Goal: Information Seeking & Learning: Compare options

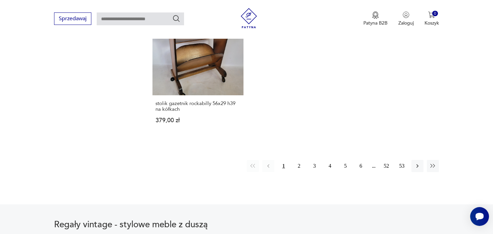
scroll to position [1053, 0]
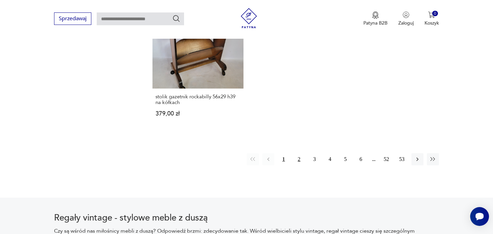
click at [303, 153] on button "2" at bounding box center [299, 159] width 12 height 12
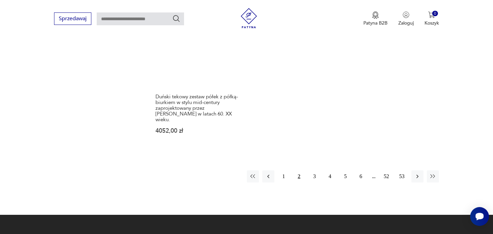
scroll to position [1061, 0]
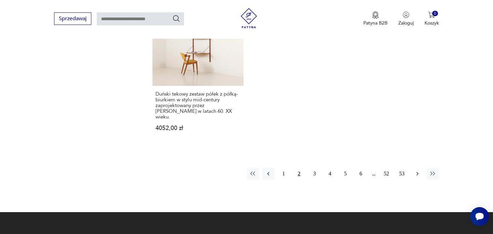
click at [419, 170] on icon "button" at bounding box center [417, 173] width 7 height 7
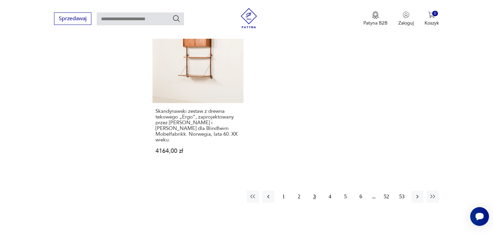
scroll to position [1073, 0]
click at [419, 193] on icon "button" at bounding box center [417, 196] width 7 height 7
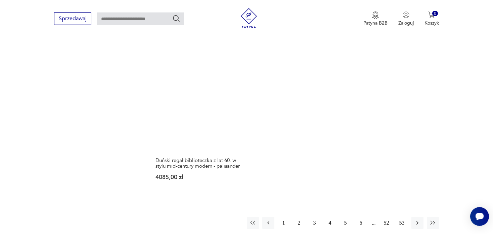
scroll to position [1036, 0]
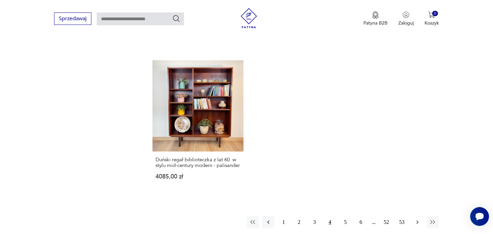
click at [417, 218] on icon "button" at bounding box center [417, 221] width 7 height 7
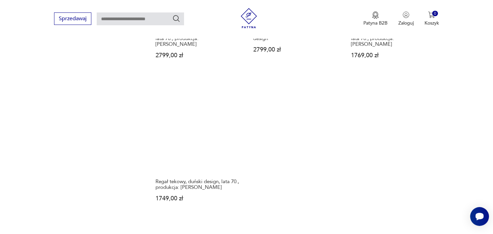
scroll to position [997, 0]
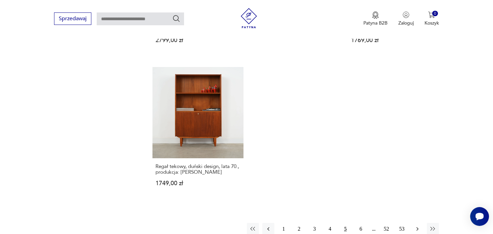
click at [420, 225] on icon "button" at bounding box center [417, 228] width 7 height 7
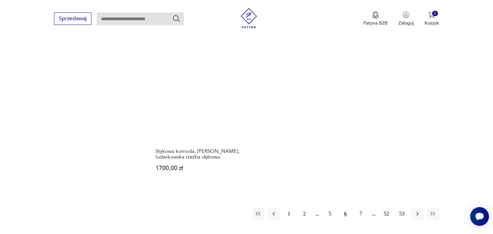
scroll to position [1007, 0]
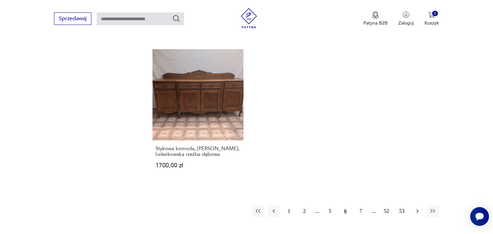
click at [414, 207] on icon "button" at bounding box center [417, 210] width 7 height 7
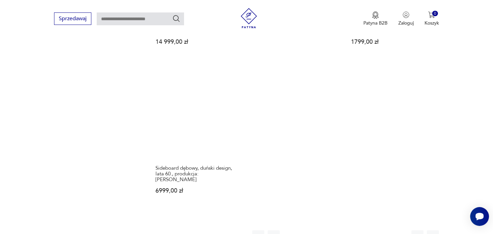
scroll to position [976, 0]
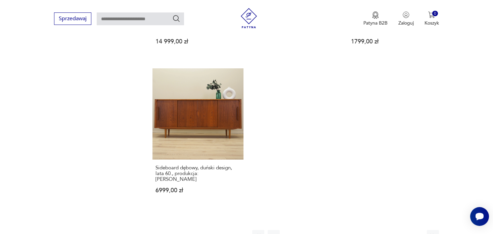
click at [418, 232] on icon "button" at bounding box center [417, 235] width 7 height 7
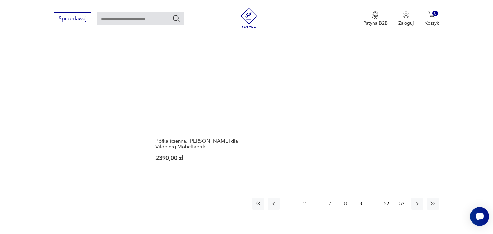
scroll to position [992, 0]
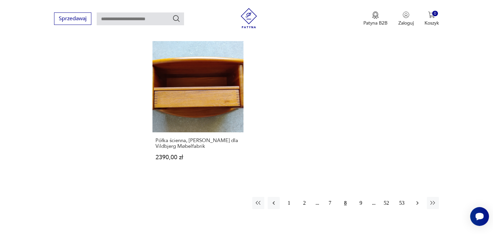
click at [418, 201] on icon "button" at bounding box center [417, 203] width 2 height 4
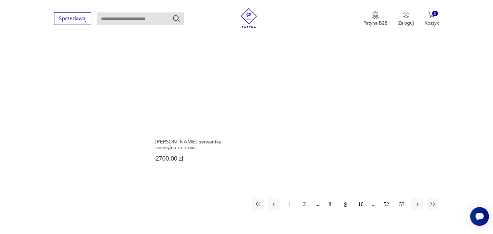
scroll to position [1019, 0]
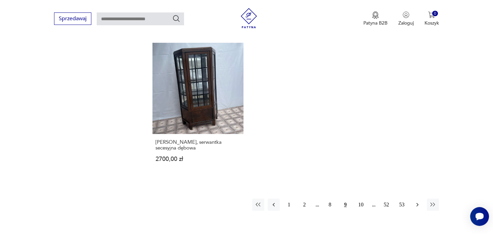
click at [418, 203] on icon "button" at bounding box center [417, 205] width 2 height 4
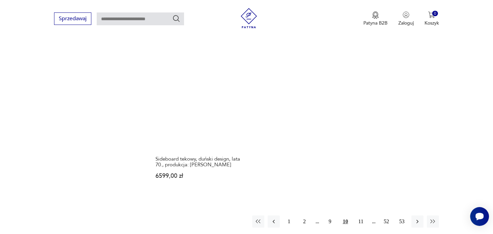
scroll to position [1014, 0]
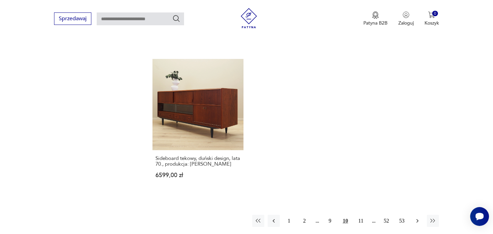
click at [416, 217] on icon "button" at bounding box center [417, 220] width 7 height 7
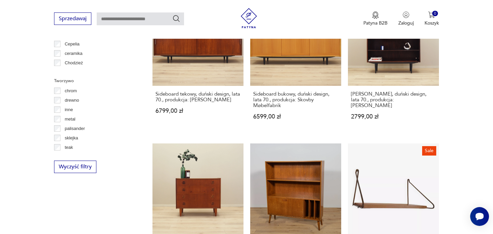
scroll to position [771, 0]
drag, startPoint x: 463, startPoint y: 131, endPoint x: 465, endPoint y: 179, distance: 48.1
click at [465, 179] on section "Filtruj produkty Cena MIN MAX OK Promocja Datowanie OK Kraj pochodzenia Dania (…" at bounding box center [246, 1] width 493 height 984
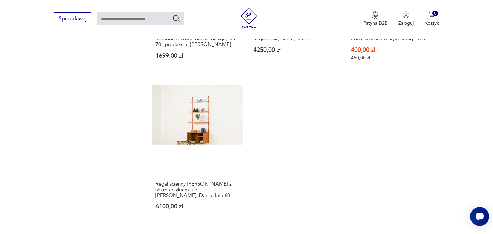
scroll to position [975, 0]
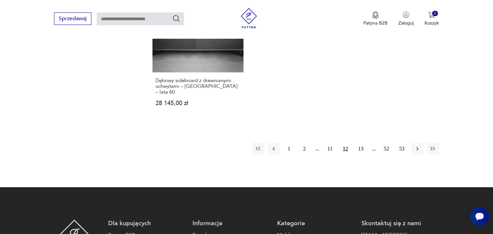
scroll to position [1073, 0]
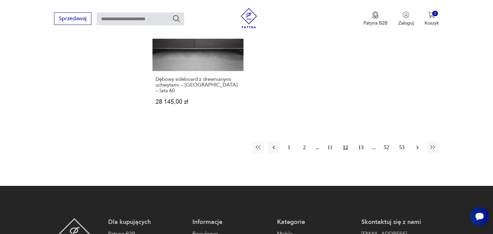
click at [417, 144] on icon "button" at bounding box center [417, 147] width 7 height 7
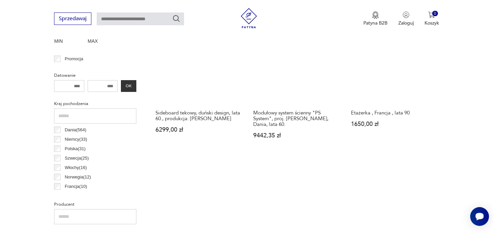
scroll to position [295, 0]
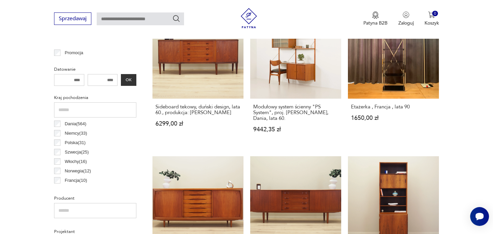
drag, startPoint x: 463, startPoint y: 148, endPoint x: 451, endPoint y: 188, distance: 41.9
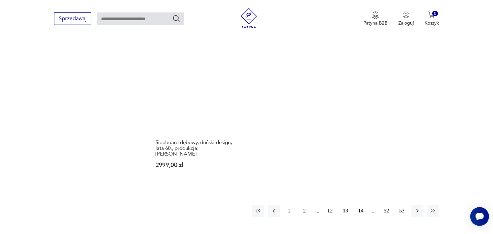
scroll to position [1002, 0]
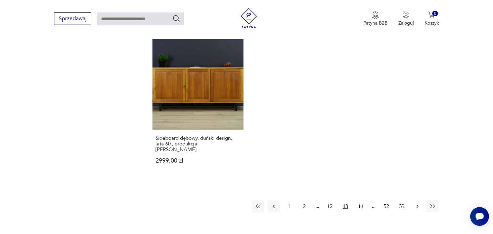
click at [418, 200] on button "button" at bounding box center [418, 206] width 12 height 12
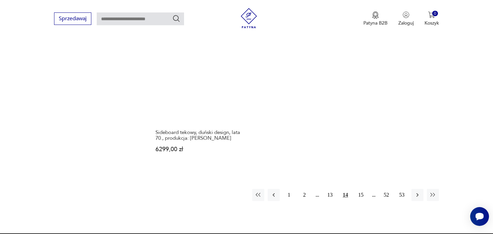
scroll to position [1027, 0]
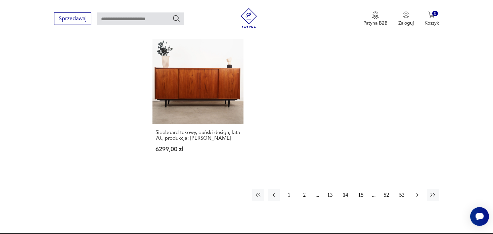
click at [421, 189] on button "button" at bounding box center [418, 195] width 12 height 12
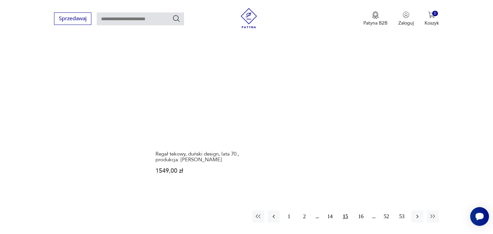
scroll to position [991, 0]
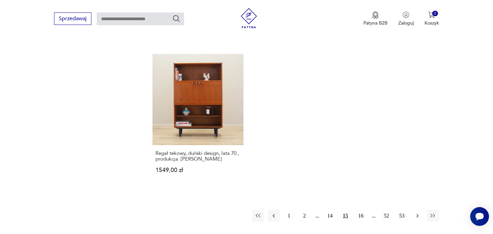
click at [421, 210] on button "button" at bounding box center [418, 215] width 12 height 12
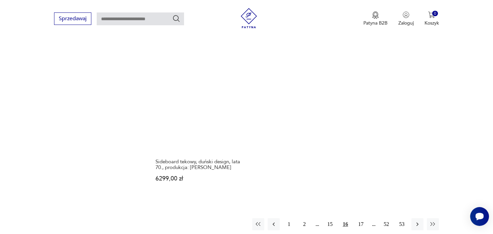
scroll to position [979, 0]
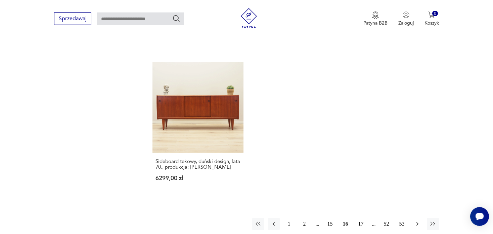
click at [420, 220] on icon "button" at bounding box center [417, 223] width 7 height 7
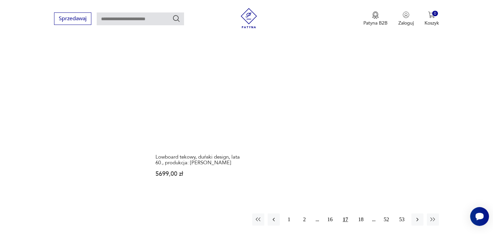
scroll to position [999, 0]
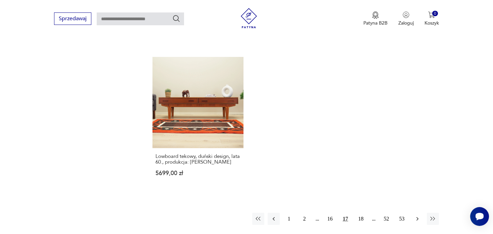
click at [419, 215] on icon "button" at bounding box center [417, 218] width 7 height 7
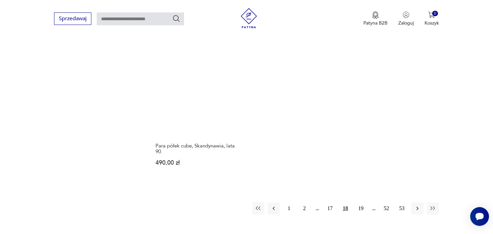
scroll to position [987, 0]
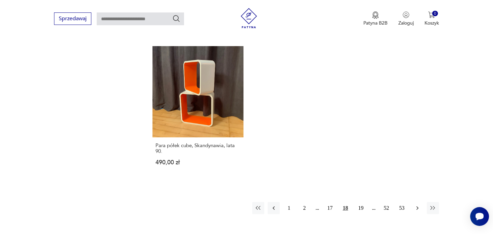
click at [417, 202] on button "button" at bounding box center [418, 208] width 12 height 12
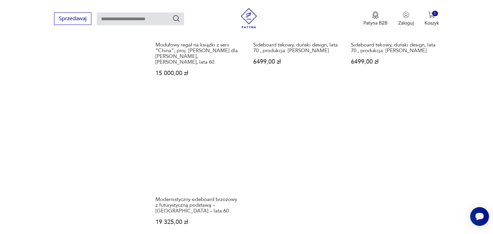
scroll to position [975, 0]
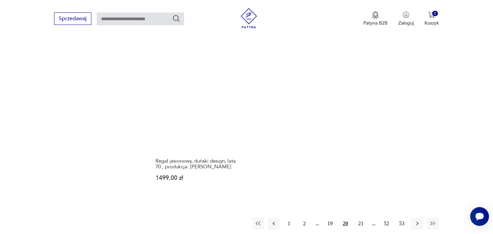
scroll to position [997, 0]
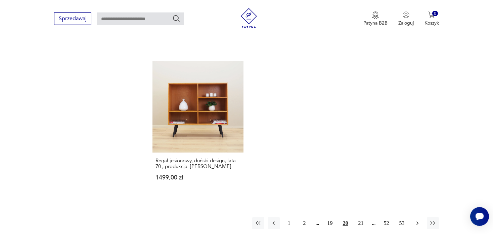
click at [419, 219] on icon "button" at bounding box center [417, 222] width 7 height 7
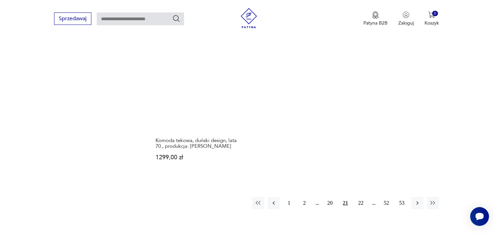
scroll to position [1027, 0]
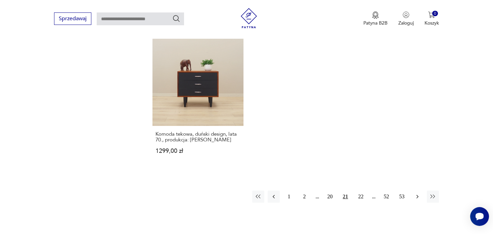
click at [416, 193] on icon "button" at bounding box center [417, 196] width 7 height 7
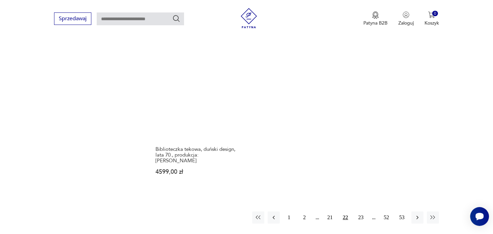
scroll to position [997, 0]
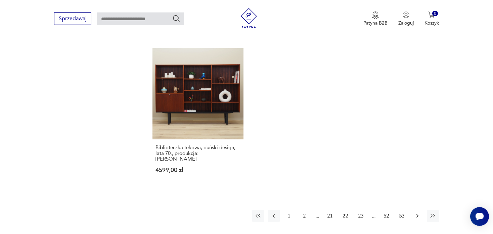
click at [420, 212] on icon "button" at bounding box center [417, 215] width 7 height 7
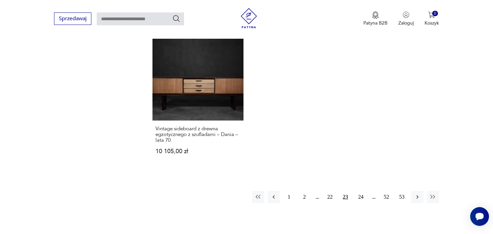
scroll to position [1011, 0]
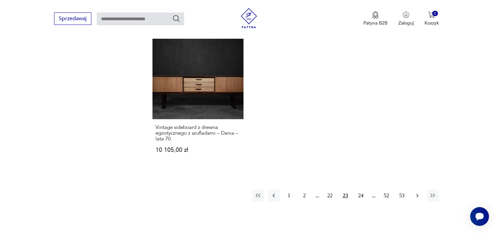
click at [420, 192] on icon "button" at bounding box center [417, 195] width 7 height 7
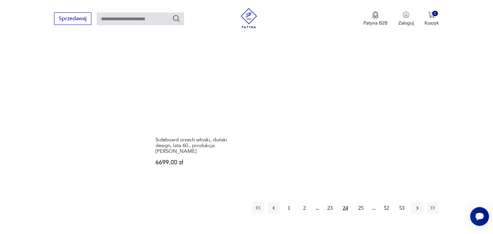
scroll to position [1017, 0]
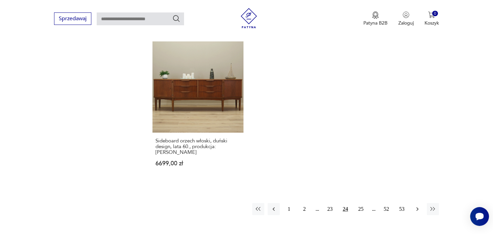
click at [416, 205] on icon "button" at bounding box center [417, 208] width 7 height 7
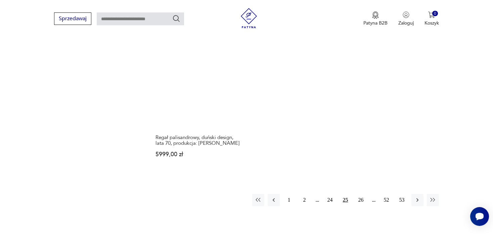
scroll to position [1023, 0]
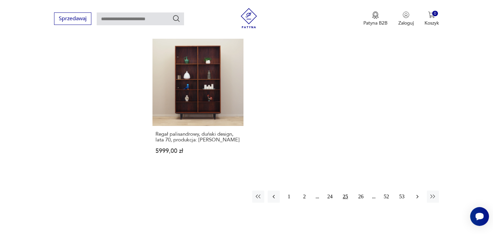
click at [419, 193] on icon "button" at bounding box center [417, 196] width 7 height 7
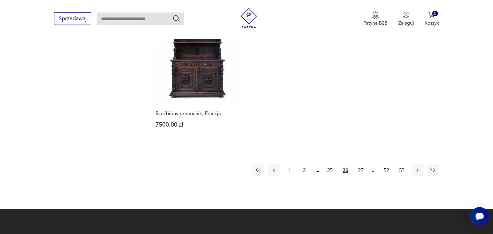
scroll to position [1041, 0]
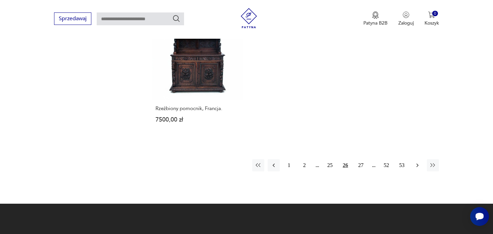
click at [419, 162] on icon "button" at bounding box center [417, 165] width 7 height 7
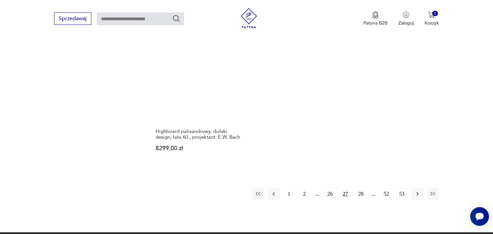
scroll to position [1010, 0]
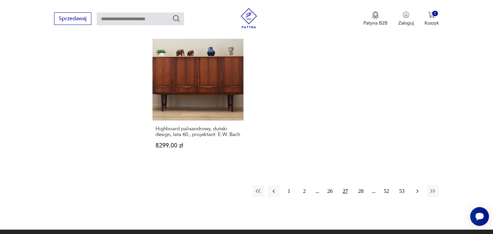
click at [413, 185] on button "button" at bounding box center [418, 191] width 12 height 12
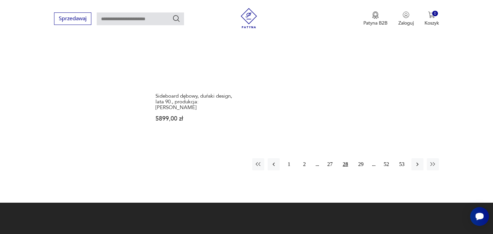
scroll to position [1051, 0]
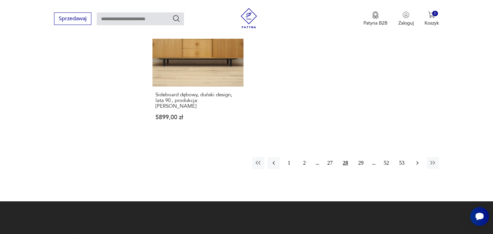
click at [416, 159] on icon "button" at bounding box center [417, 162] width 7 height 7
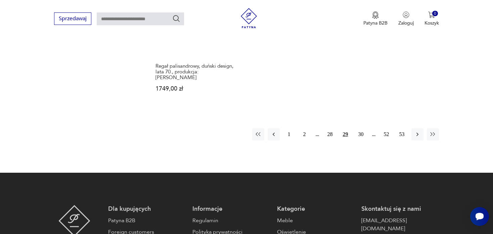
scroll to position [1082, 0]
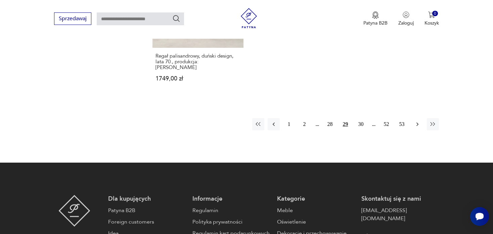
click at [419, 121] on icon "button" at bounding box center [417, 124] width 7 height 7
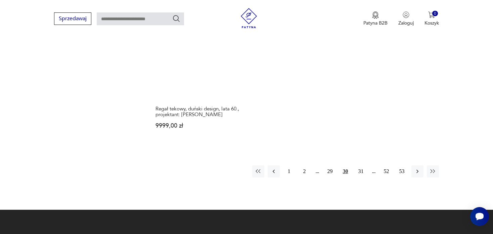
scroll to position [1060, 0]
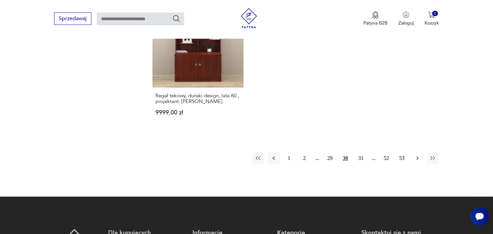
click at [418, 155] on icon "button" at bounding box center [417, 158] width 7 height 7
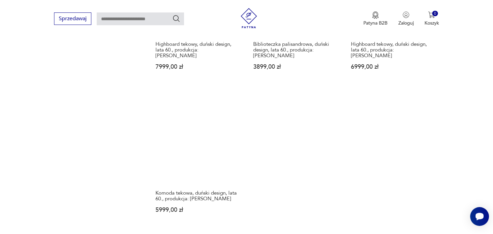
scroll to position [967, 0]
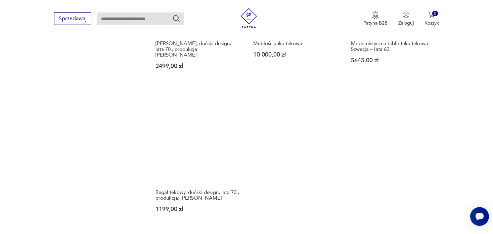
scroll to position [976, 0]
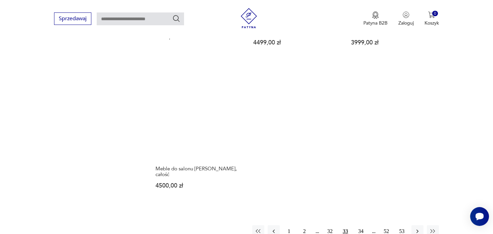
scroll to position [989, 0]
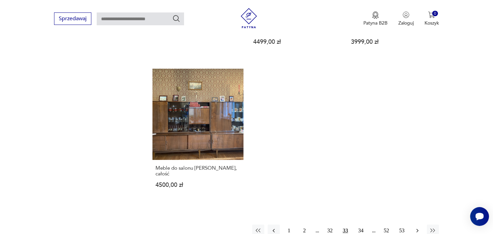
click at [419, 227] on icon "button" at bounding box center [417, 230] width 7 height 7
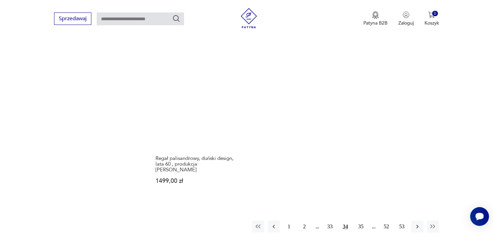
scroll to position [964, 0]
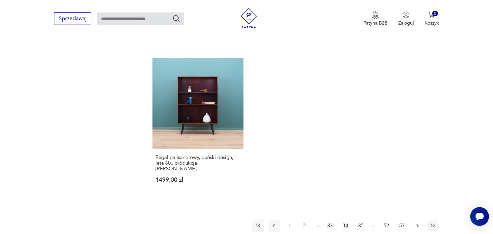
click at [415, 222] on icon "button" at bounding box center [417, 225] width 7 height 7
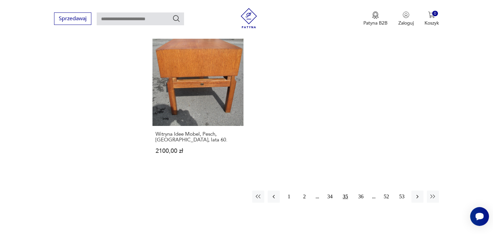
scroll to position [1024, 0]
click at [418, 194] on icon "button" at bounding box center [417, 196] width 2 height 4
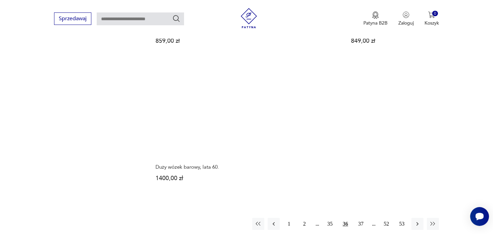
scroll to position [976, 0]
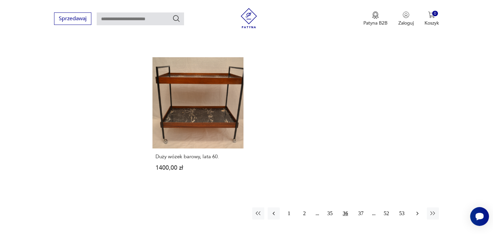
click at [420, 210] on icon "button" at bounding box center [417, 213] width 7 height 7
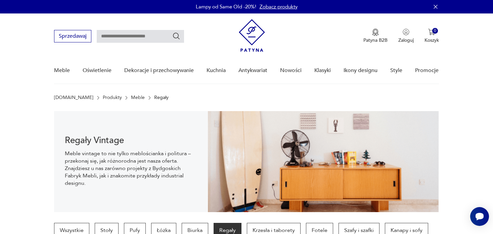
click at [141, 33] on input "text" at bounding box center [140, 36] width 87 height 13
type input "********"
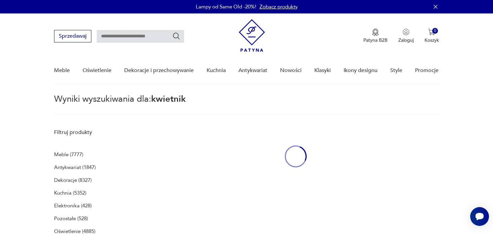
type input "********"
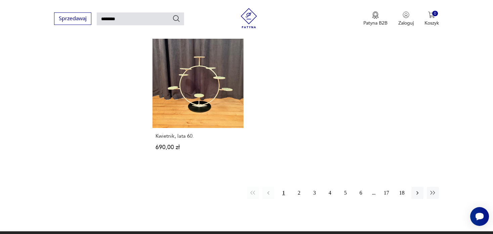
scroll to position [848, 0]
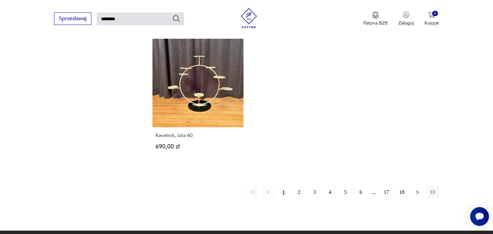
click at [418, 189] on icon "button" at bounding box center [417, 192] width 7 height 7
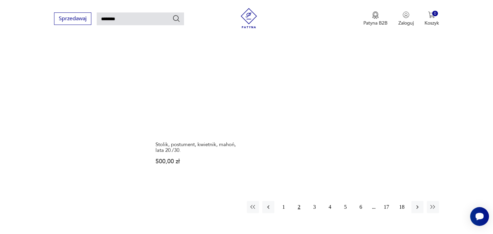
scroll to position [849, 0]
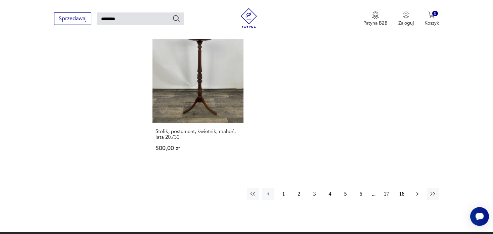
click at [419, 190] on icon "button" at bounding box center [417, 193] width 7 height 7
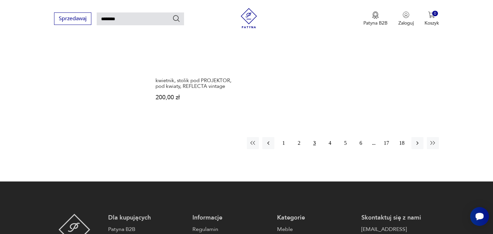
scroll to position [918, 0]
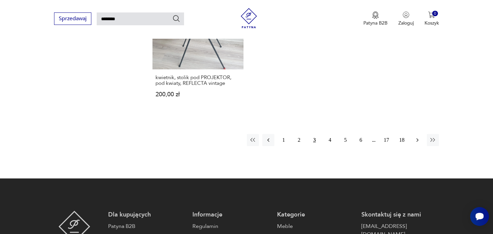
click at [418, 137] on button "button" at bounding box center [418, 140] width 12 height 12
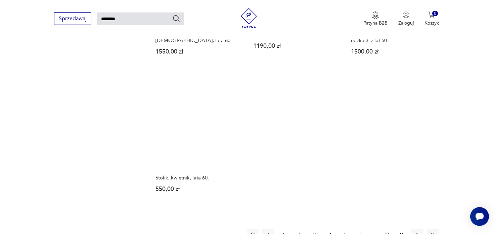
scroll to position [804, 0]
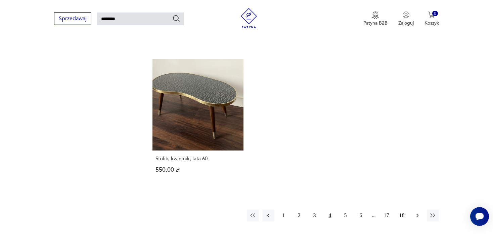
click at [416, 212] on icon "button" at bounding box center [417, 215] width 7 height 7
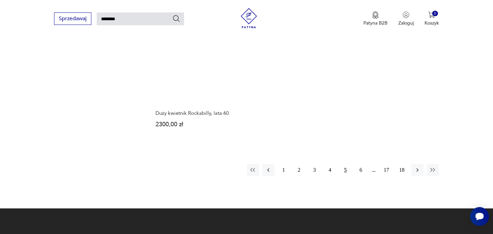
scroll to position [834, 0]
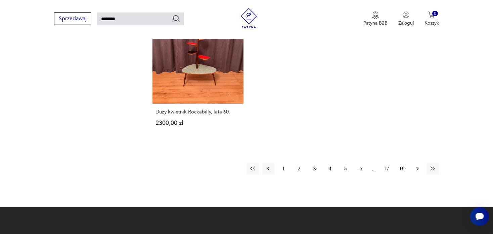
click at [416, 166] on icon "button" at bounding box center [417, 168] width 7 height 7
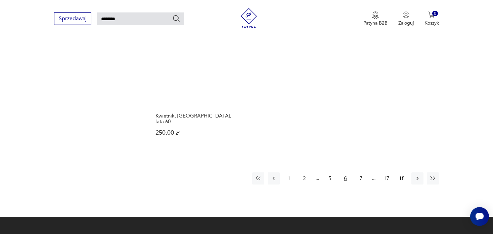
scroll to position [838, 0]
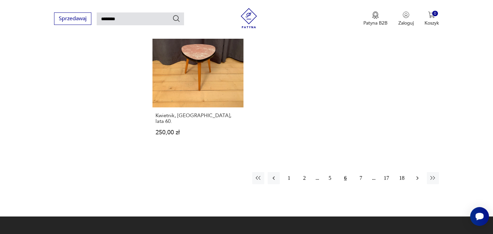
click at [420, 174] on icon "button" at bounding box center [417, 177] width 7 height 7
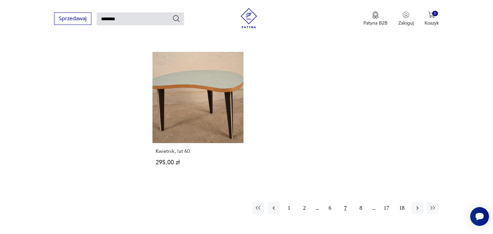
scroll to position [806, 0]
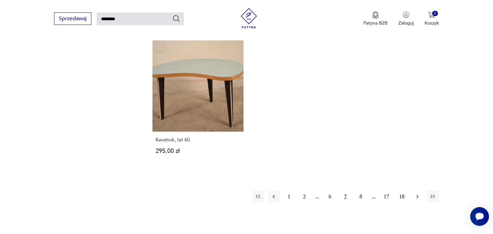
click at [418, 195] on icon "button" at bounding box center [417, 196] width 7 height 7
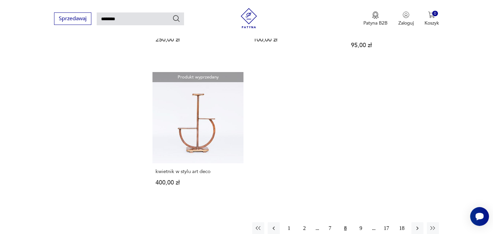
scroll to position [778, 0]
click at [363, 227] on button "9" at bounding box center [361, 227] width 12 height 12
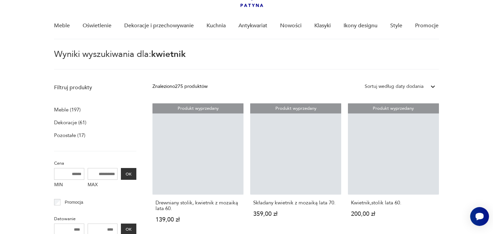
scroll to position [24, 0]
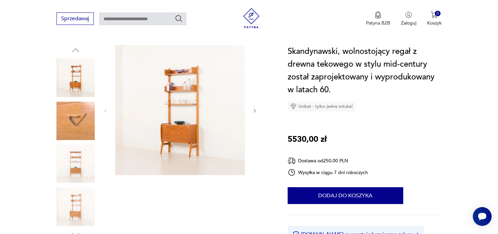
scroll to position [73, 0]
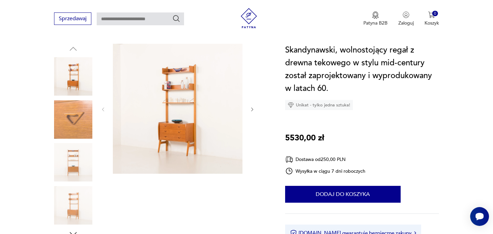
click at [173, 120] on img at bounding box center [178, 109] width 130 height 130
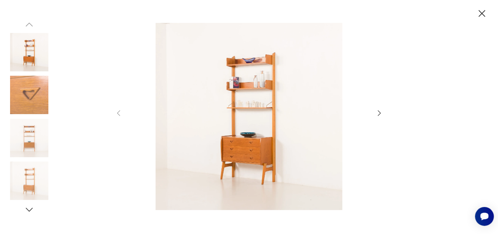
click at [379, 112] on icon "button" at bounding box center [379, 113] width 8 height 8
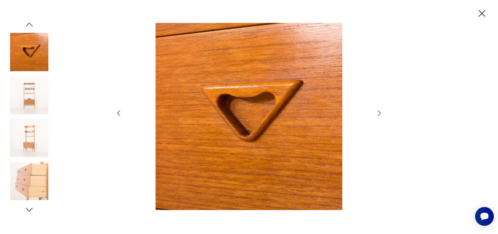
click at [379, 112] on icon "button" at bounding box center [379, 113] width 8 height 8
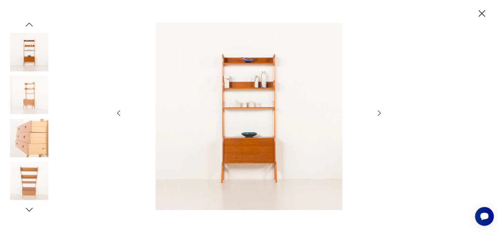
click at [379, 114] on icon "button" at bounding box center [379, 113] width 8 height 8
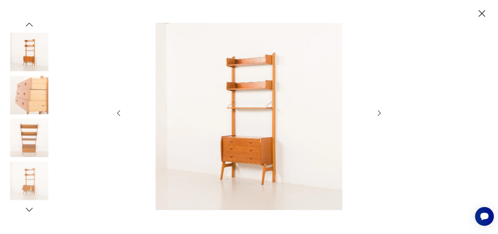
click at [379, 114] on icon "button" at bounding box center [379, 113] width 8 height 8
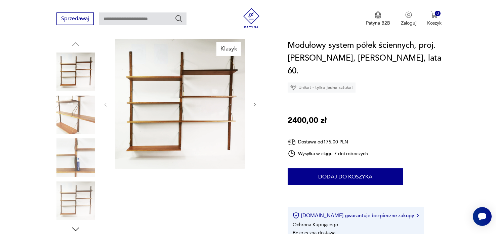
scroll to position [73, 0]
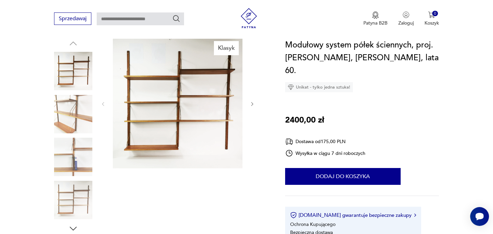
click at [169, 111] on img at bounding box center [178, 103] width 130 height 130
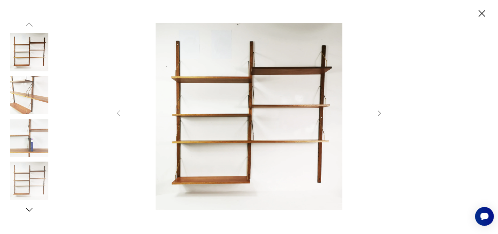
click at [379, 113] on icon "button" at bounding box center [379, 113] width 8 height 8
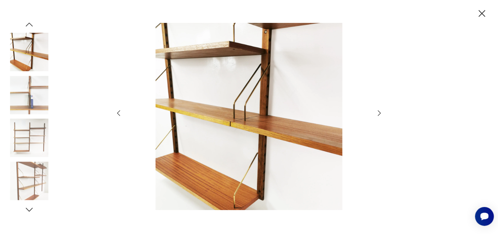
click at [379, 113] on icon "button" at bounding box center [379, 113] width 8 height 8
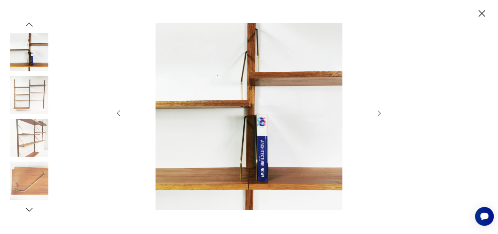
click at [379, 113] on icon "button" at bounding box center [379, 113] width 8 height 8
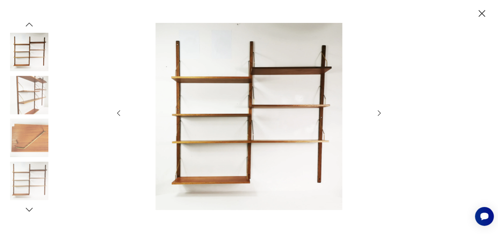
click at [379, 113] on icon "button" at bounding box center [379, 113] width 8 height 8
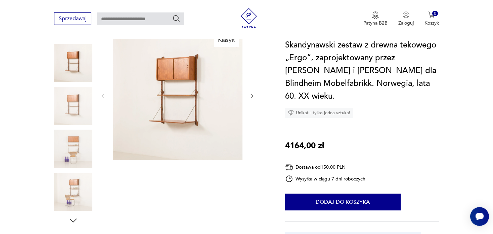
scroll to position [87, 0]
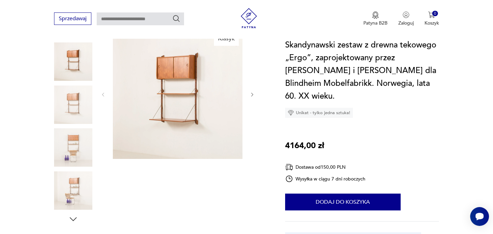
click at [174, 85] on img at bounding box center [178, 94] width 130 height 130
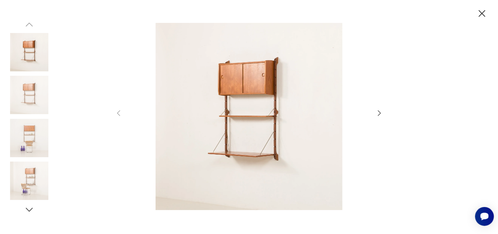
click at [376, 112] on icon "button" at bounding box center [379, 113] width 8 height 8
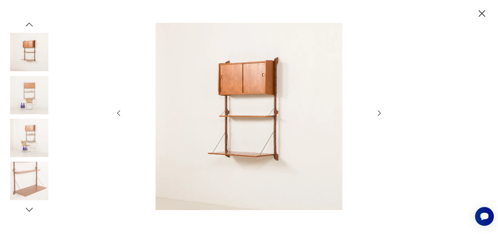
click at [376, 112] on icon "button" at bounding box center [379, 113] width 8 height 8
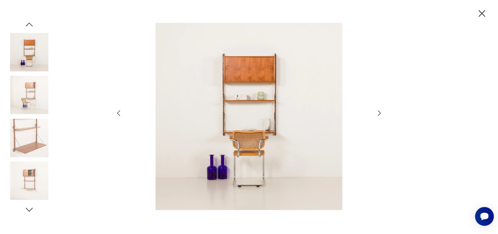
click at [379, 113] on icon "button" at bounding box center [379, 113] width 8 height 8
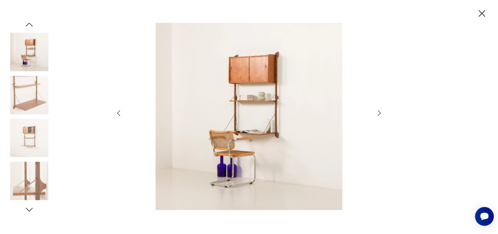
click at [379, 113] on icon "button" at bounding box center [379, 113] width 8 height 8
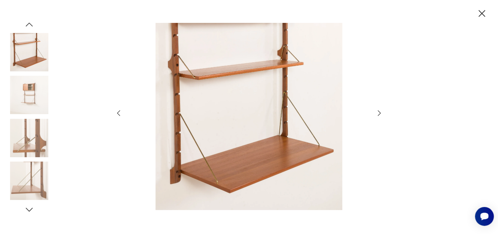
click at [379, 113] on icon "button" at bounding box center [379, 113] width 8 height 8
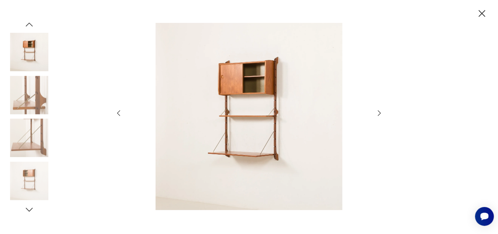
click at [481, 15] on icon "button" at bounding box center [482, 14] width 12 height 12
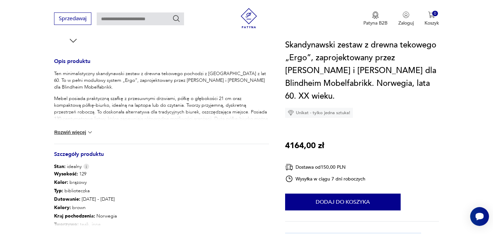
scroll to position [266, 0]
click at [74, 129] on button "Rozwiń więcej" at bounding box center [73, 131] width 39 height 7
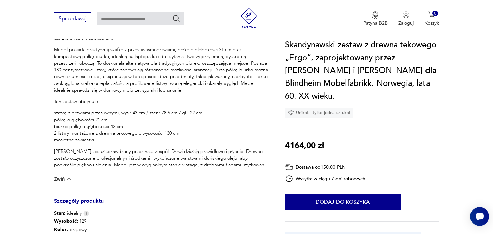
scroll to position [317, 0]
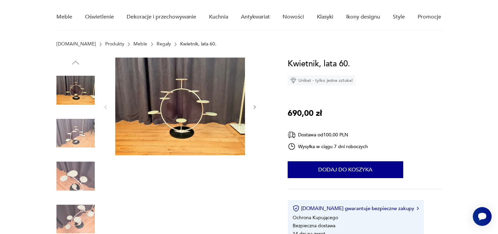
scroll to position [54, 0]
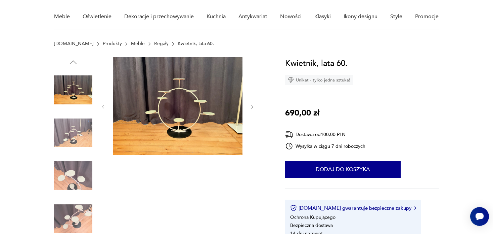
click at [226, 106] on img at bounding box center [178, 105] width 130 height 97
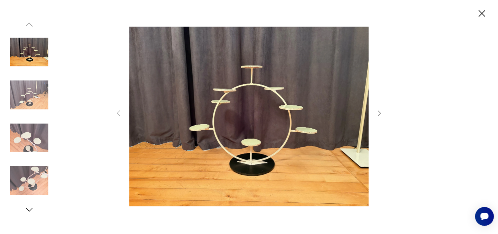
click at [379, 113] on icon "button" at bounding box center [379, 113] width 8 height 8
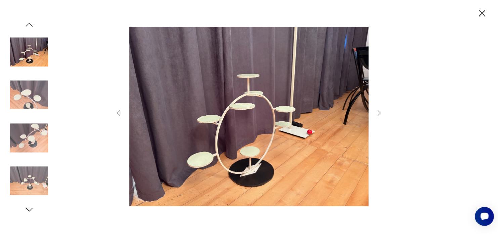
click at [379, 113] on icon "button" at bounding box center [379, 113] width 8 height 8
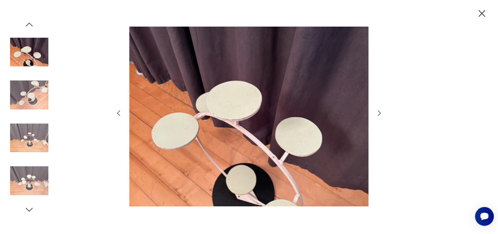
click at [379, 113] on icon "button" at bounding box center [379, 113] width 8 height 8
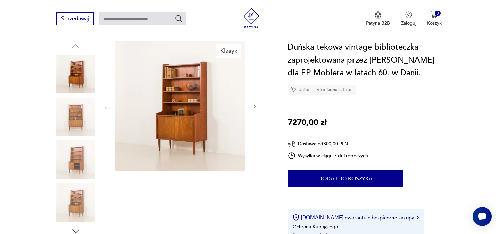
scroll to position [79, 0]
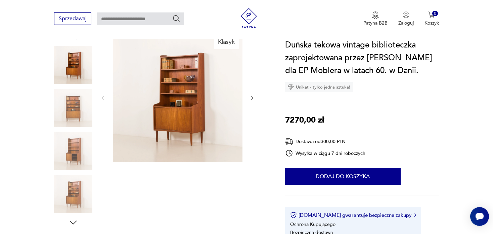
click at [191, 112] on img at bounding box center [178, 97] width 130 height 130
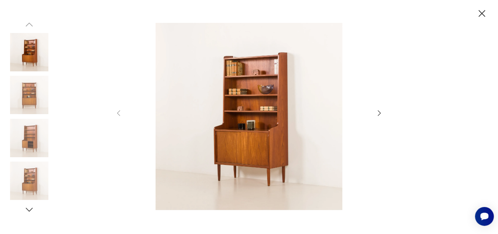
click at [377, 112] on icon "button" at bounding box center [379, 113] width 8 height 8
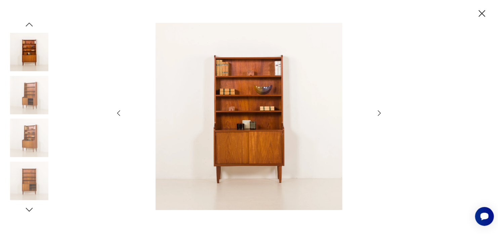
click at [377, 112] on icon "button" at bounding box center [379, 113] width 8 height 8
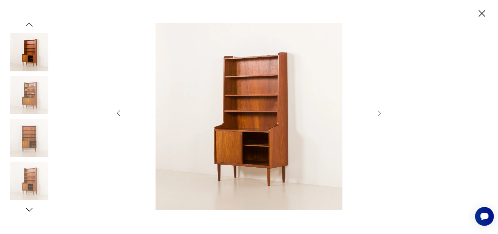
click at [377, 112] on icon "button" at bounding box center [379, 113] width 8 height 8
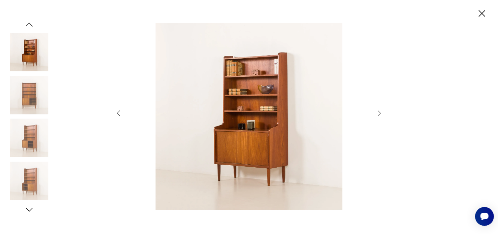
click at [377, 112] on icon "button" at bounding box center [379, 113] width 8 height 8
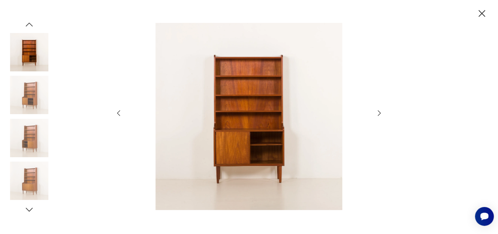
click at [377, 112] on icon "button" at bounding box center [379, 113] width 8 height 8
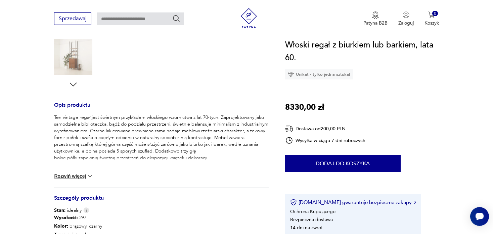
scroll to position [222, 0]
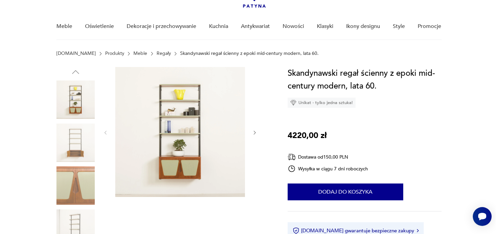
scroll to position [46, 0]
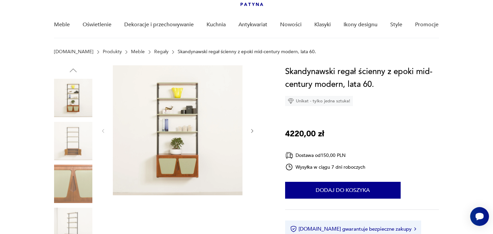
click at [206, 121] on img at bounding box center [178, 130] width 130 height 130
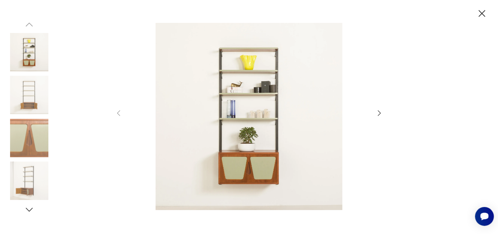
click at [381, 113] on icon "button" at bounding box center [379, 113] width 8 height 8
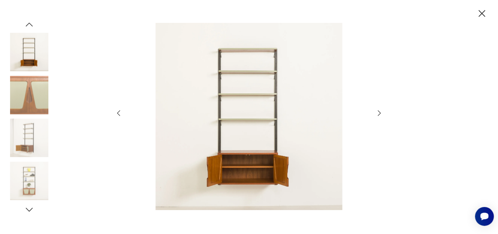
click at [381, 113] on icon "button" at bounding box center [379, 113] width 8 height 8
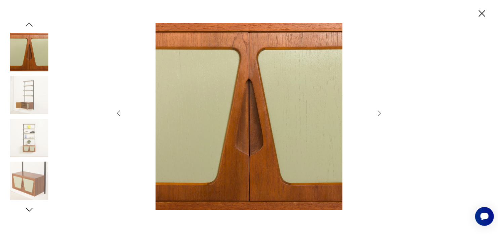
click at [381, 113] on icon "button" at bounding box center [379, 113] width 8 height 8
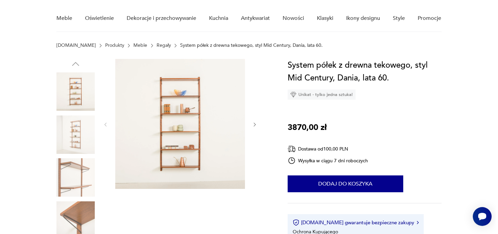
scroll to position [52, 0]
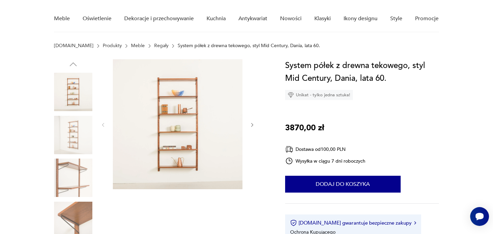
click at [159, 88] on img at bounding box center [178, 124] width 130 height 130
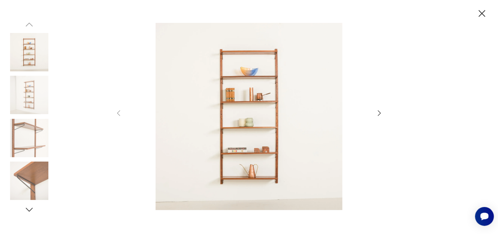
click at [381, 114] on icon "button" at bounding box center [379, 113] width 8 height 8
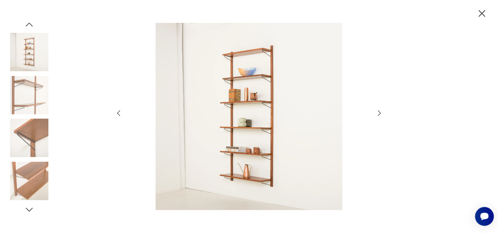
click at [381, 114] on icon "button" at bounding box center [379, 113] width 8 height 8
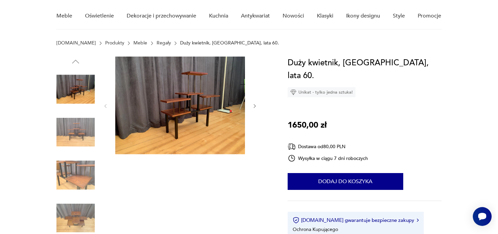
scroll to position [52, 0]
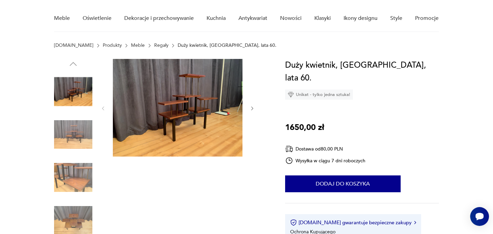
click at [180, 88] on img at bounding box center [178, 107] width 130 height 97
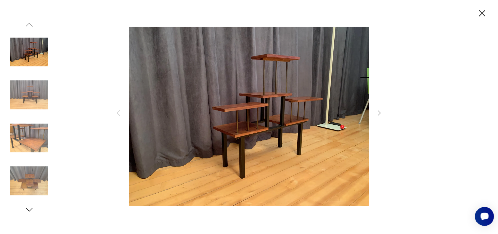
click at [379, 112] on icon "button" at bounding box center [379, 113] width 8 height 8
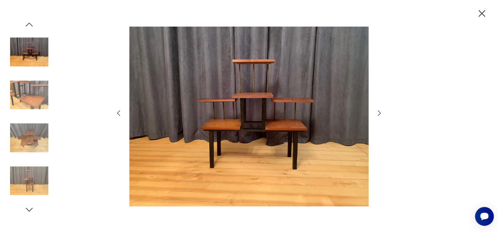
click at [379, 112] on icon "button" at bounding box center [379, 113] width 8 height 8
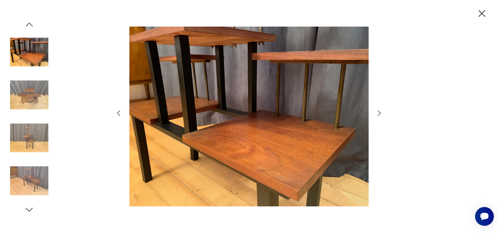
click at [379, 112] on icon "button" at bounding box center [379, 113] width 8 height 8
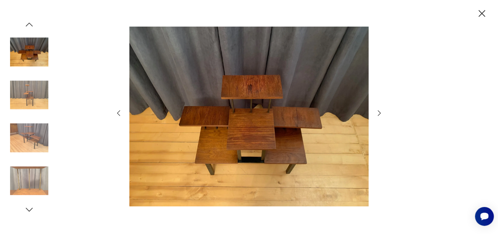
click at [379, 112] on icon "button" at bounding box center [379, 113] width 8 height 8
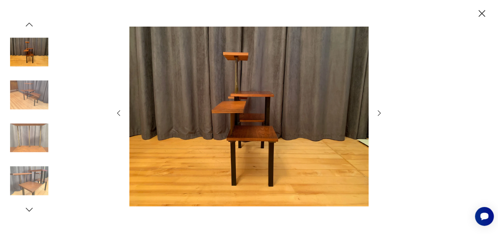
click at [379, 112] on icon "button" at bounding box center [379, 113] width 8 height 8
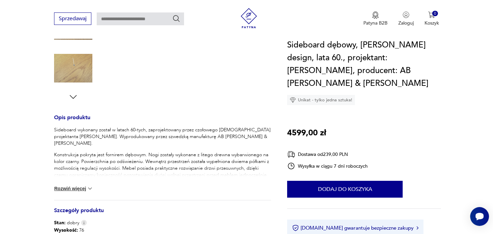
scroll to position [210, 0]
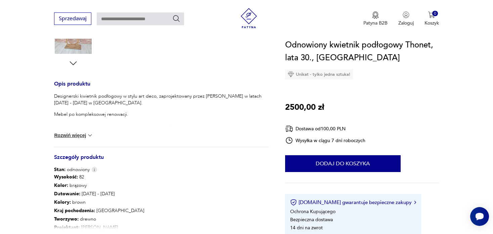
scroll to position [249, 0]
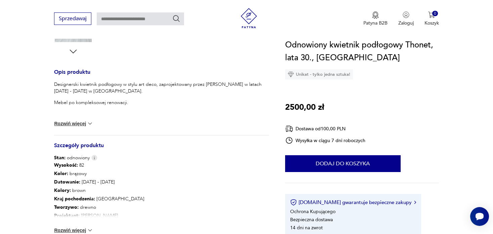
click at [72, 122] on button "Rozwiń więcej" at bounding box center [73, 123] width 39 height 7
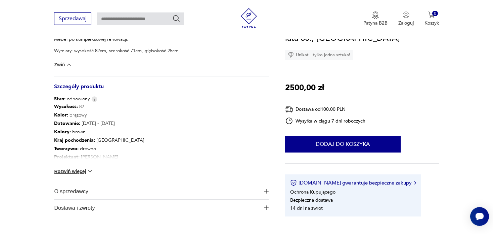
scroll to position [313, 0]
click at [70, 173] on button "Rozwiń więcej" at bounding box center [73, 170] width 39 height 7
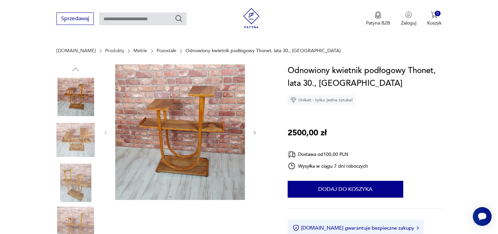
scroll to position [46, 0]
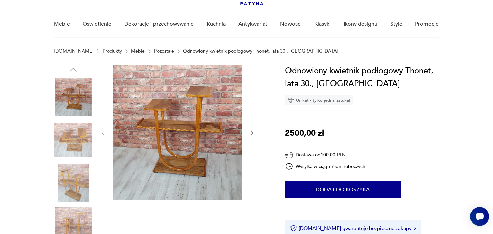
click at [191, 147] on img at bounding box center [178, 132] width 130 height 135
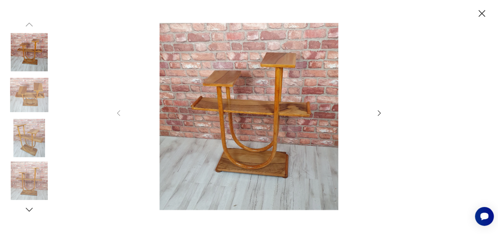
click at [380, 113] on icon "button" at bounding box center [379, 112] width 3 height 5
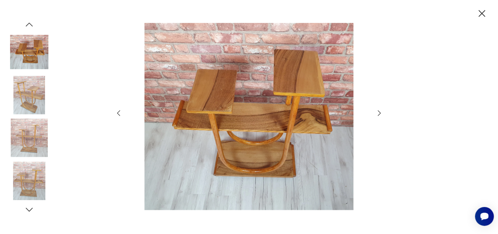
click at [380, 113] on icon "button" at bounding box center [379, 112] width 3 height 5
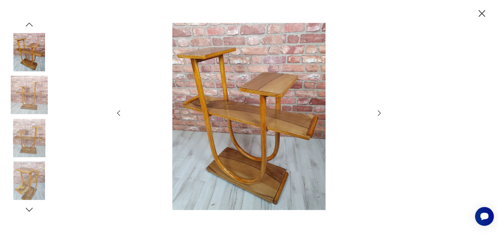
click at [380, 113] on icon "button" at bounding box center [379, 112] width 3 height 5
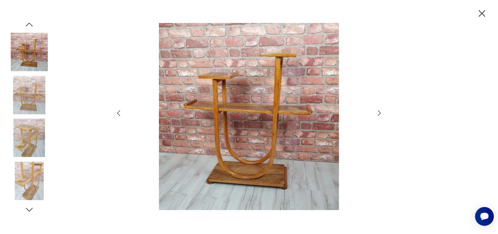
click at [380, 113] on icon "button" at bounding box center [379, 112] width 3 height 5
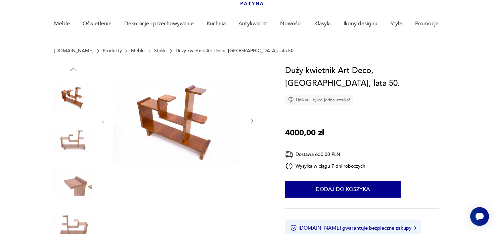
scroll to position [47, 0]
click at [155, 138] on img at bounding box center [178, 120] width 130 height 112
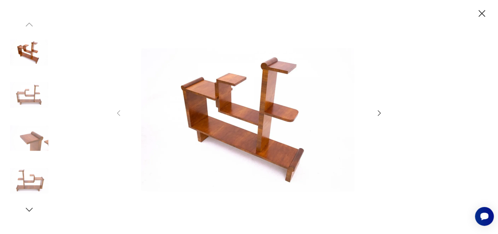
click at [379, 113] on icon "button" at bounding box center [379, 113] width 8 height 8
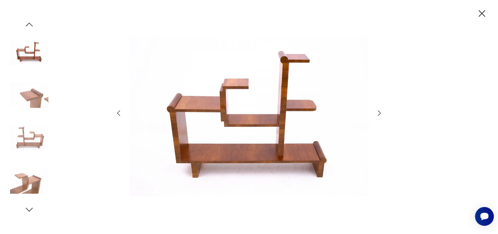
click at [379, 113] on icon "button" at bounding box center [379, 113] width 8 height 8
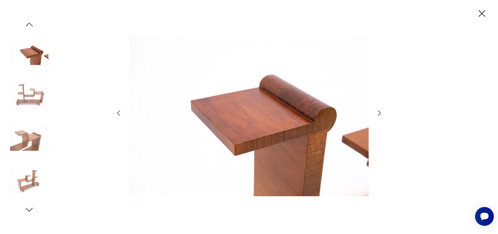
click at [379, 113] on icon "button" at bounding box center [379, 113] width 8 height 8
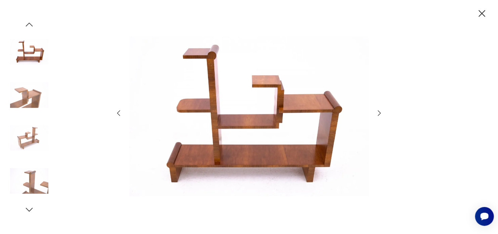
click at [379, 113] on icon "button" at bounding box center [379, 113] width 8 height 8
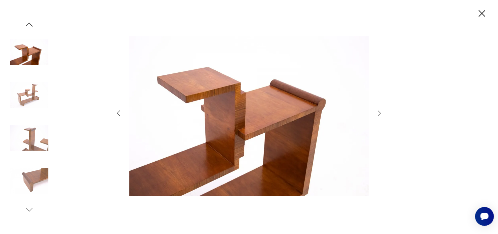
click at [485, 9] on icon "button" at bounding box center [482, 14] width 12 height 12
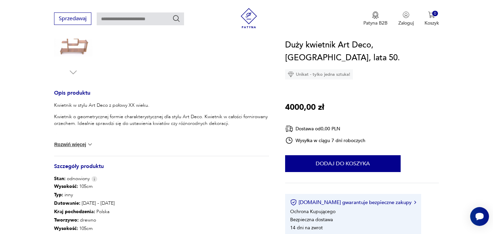
scroll to position [233, 0]
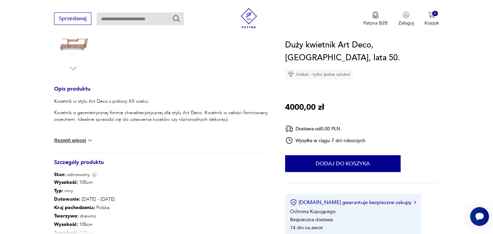
click at [66, 138] on button "Rozwiń więcej" at bounding box center [73, 140] width 39 height 7
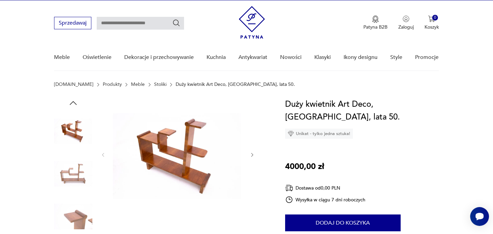
scroll to position [11, 0]
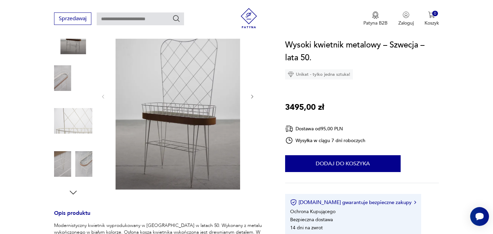
scroll to position [109, 0]
click at [182, 114] on img at bounding box center [178, 95] width 130 height 187
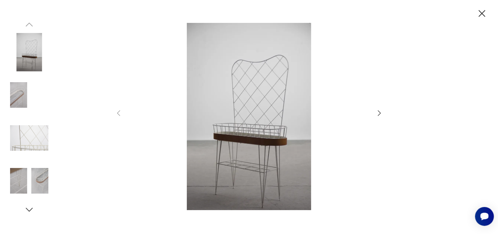
click at [377, 113] on icon "button" at bounding box center [379, 113] width 8 height 8
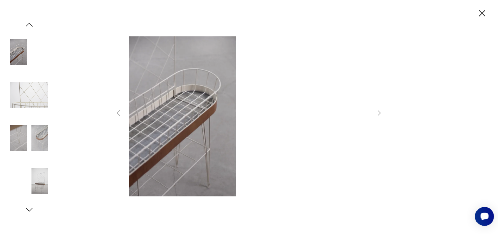
click at [377, 113] on icon "button" at bounding box center [379, 113] width 8 height 8
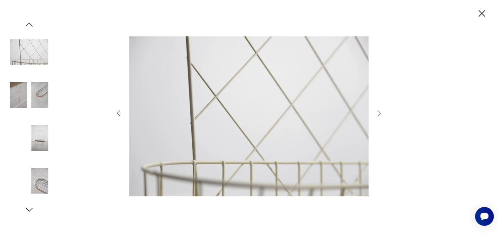
click at [377, 113] on icon "button" at bounding box center [379, 113] width 8 height 8
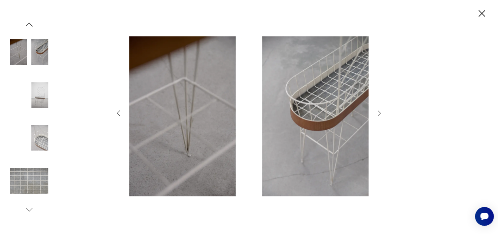
click at [377, 113] on icon "button" at bounding box center [379, 113] width 8 height 8
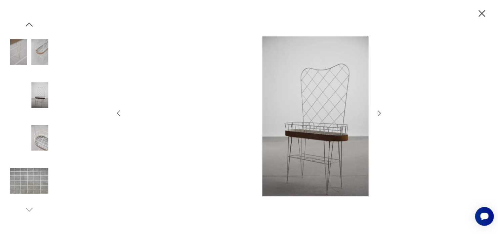
click at [377, 113] on icon "button" at bounding box center [379, 113] width 8 height 8
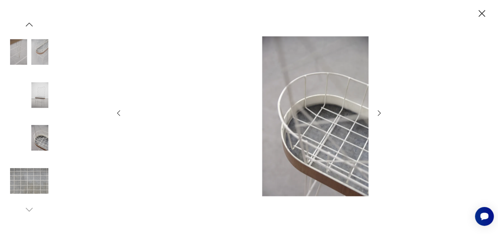
click at [377, 113] on icon "button" at bounding box center [379, 113] width 8 height 8
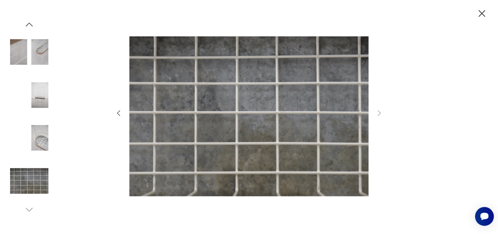
click at [484, 9] on icon "button" at bounding box center [482, 14] width 12 height 12
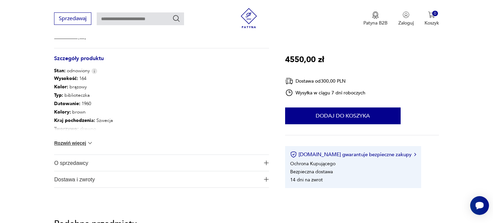
scroll to position [358, 0]
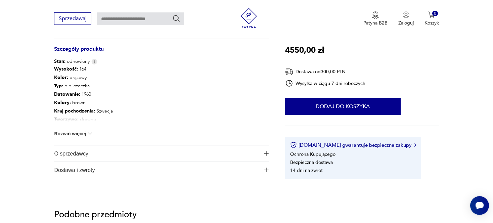
click at [84, 135] on button "Rozwiń więcej" at bounding box center [73, 133] width 39 height 7
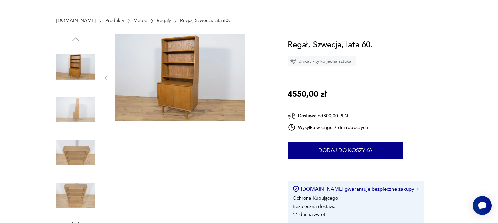
scroll to position [0, 0]
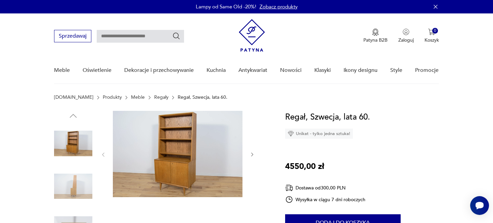
click at [176, 150] on img at bounding box center [178, 154] width 130 height 86
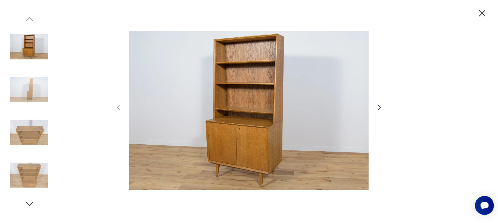
click at [376, 105] on icon "button" at bounding box center [379, 108] width 8 height 8
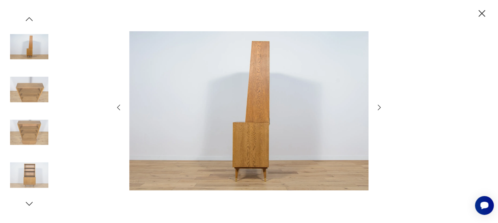
click at [376, 105] on icon "button" at bounding box center [379, 108] width 8 height 8
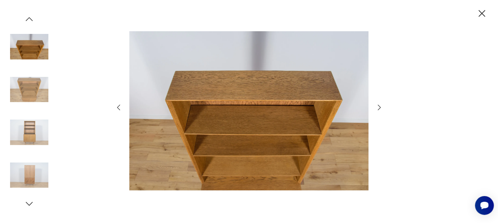
click at [376, 105] on icon "button" at bounding box center [379, 108] width 8 height 8
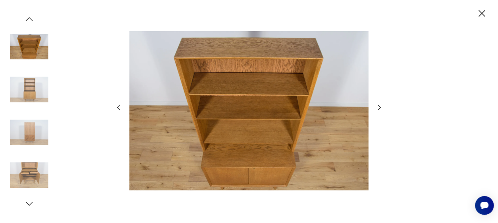
click at [376, 105] on icon "button" at bounding box center [379, 108] width 8 height 8
